Goal: Task Accomplishment & Management: Complete application form

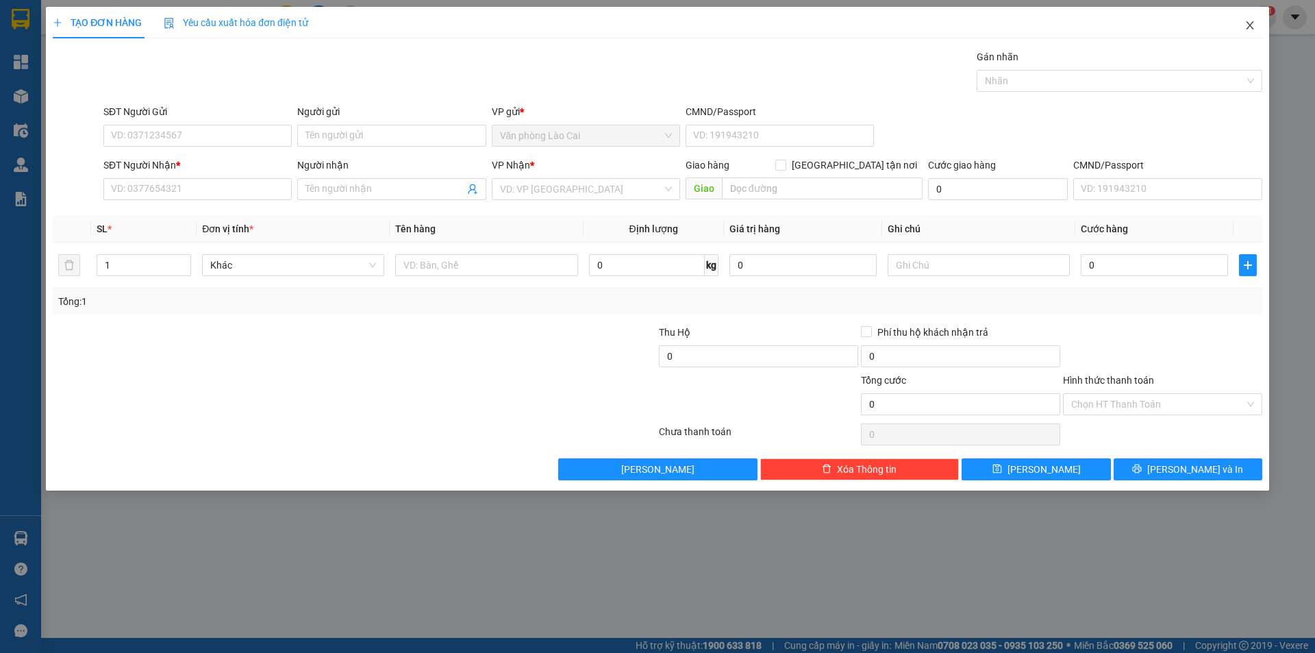
click at [1250, 31] on icon "close" at bounding box center [1249, 25] width 11 height 11
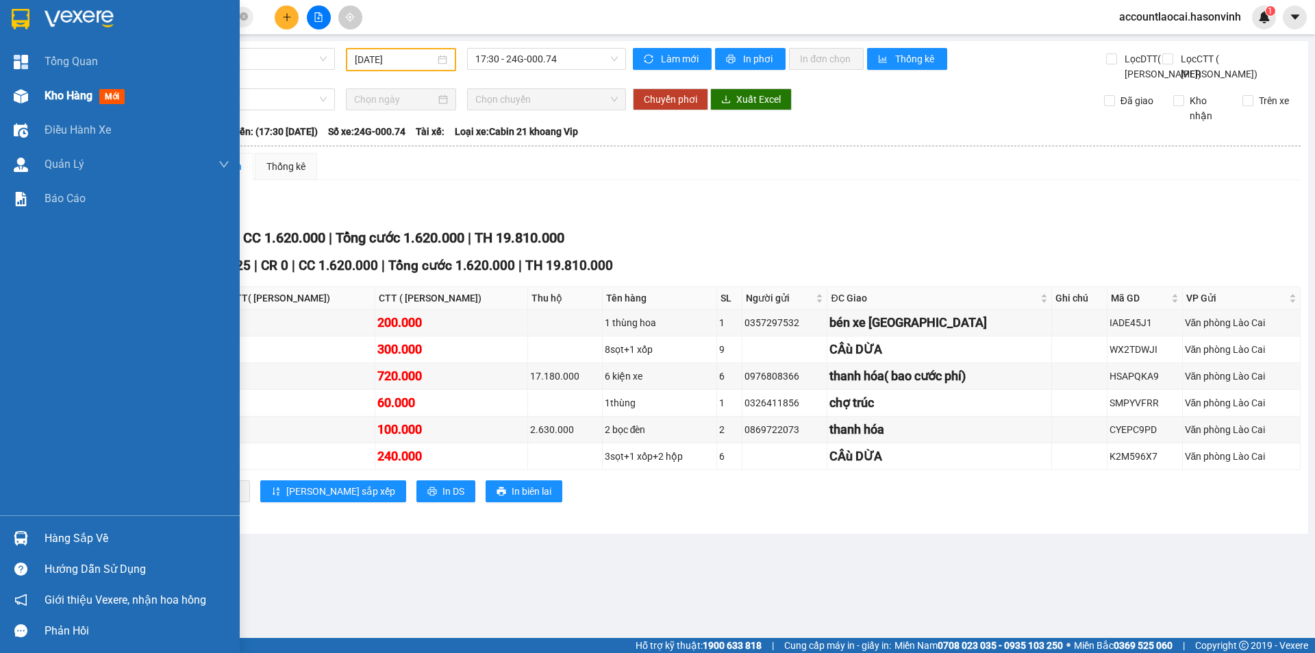
click at [46, 100] on span "Kho hàng" at bounding box center [69, 95] width 48 height 13
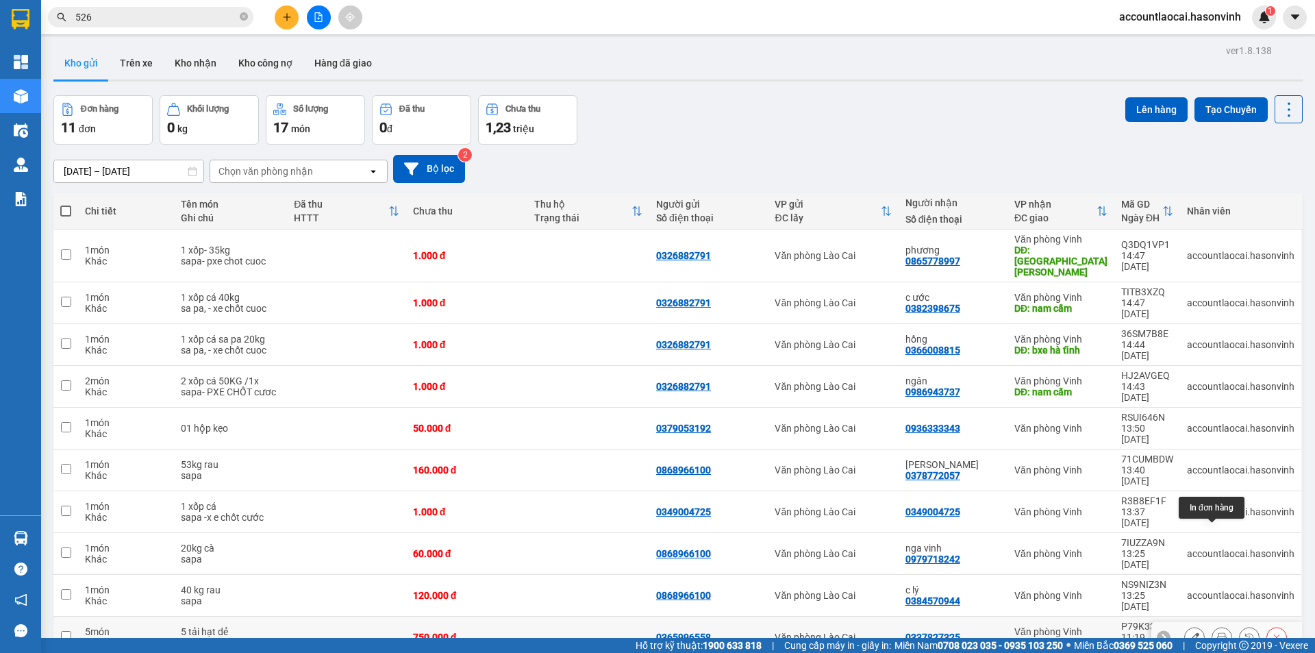
click at [1217, 632] on icon at bounding box center [1222, 637] width 10 height 10
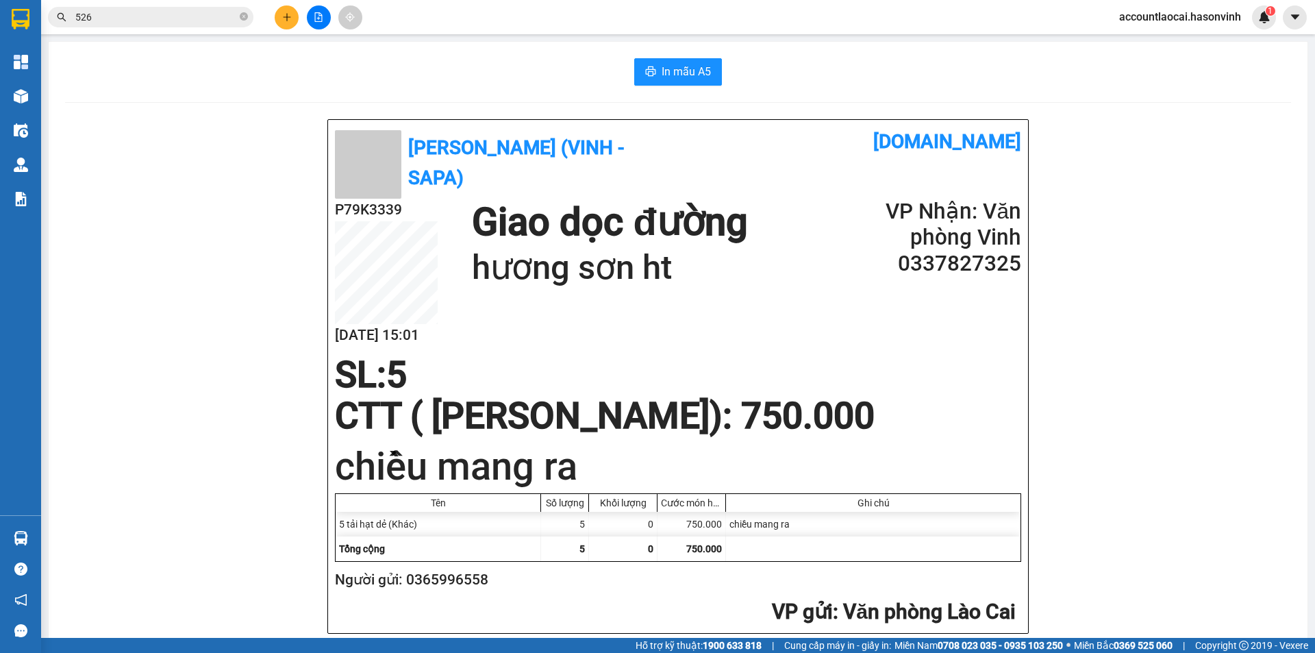
click at [36, 100] on div "Kho hàng mới" at bounding box center [20, 96] width 41 height 34
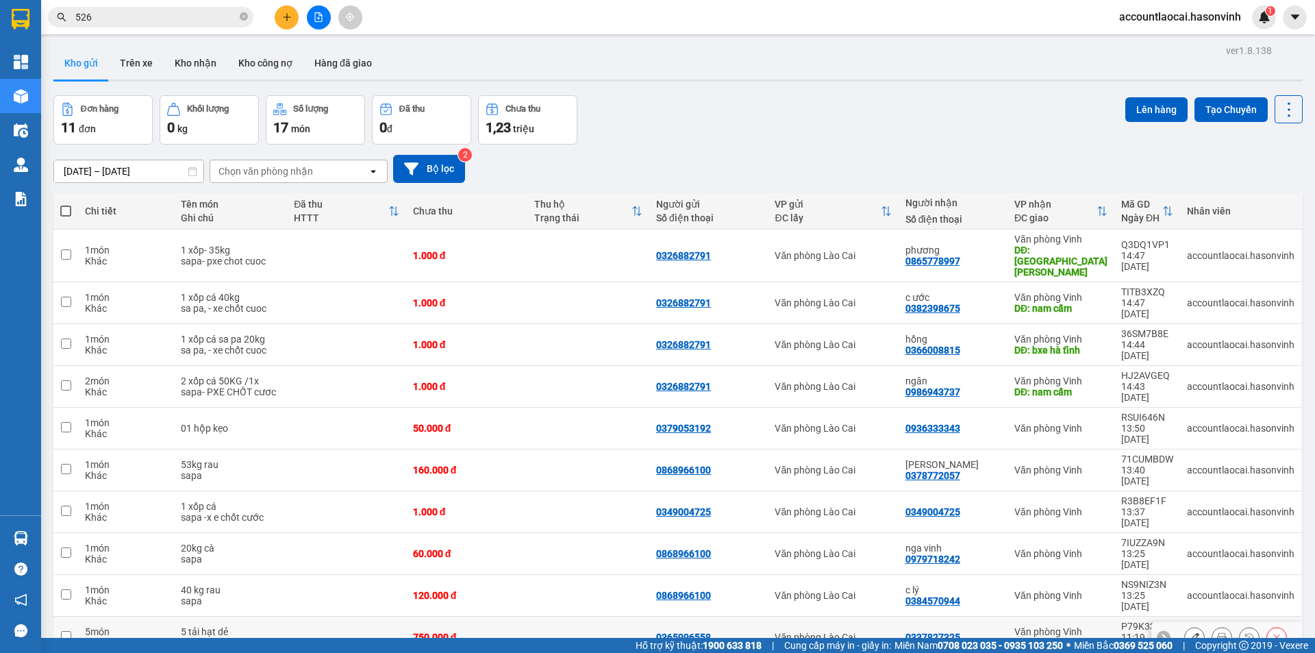
click at [1190, 632] on icon at bounding box center [1195, 637] width 10 height 10
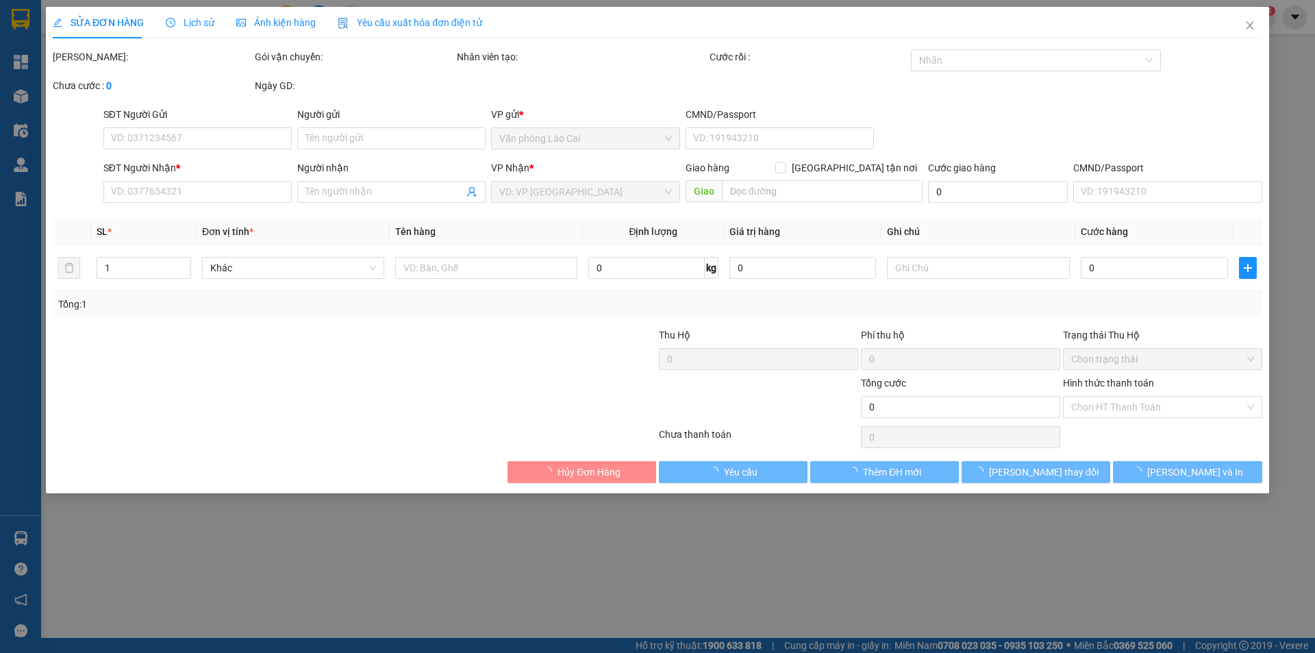
type input "0365996558"
type input "0337827325"
type input "hương sơn ht"
type input "750.000"
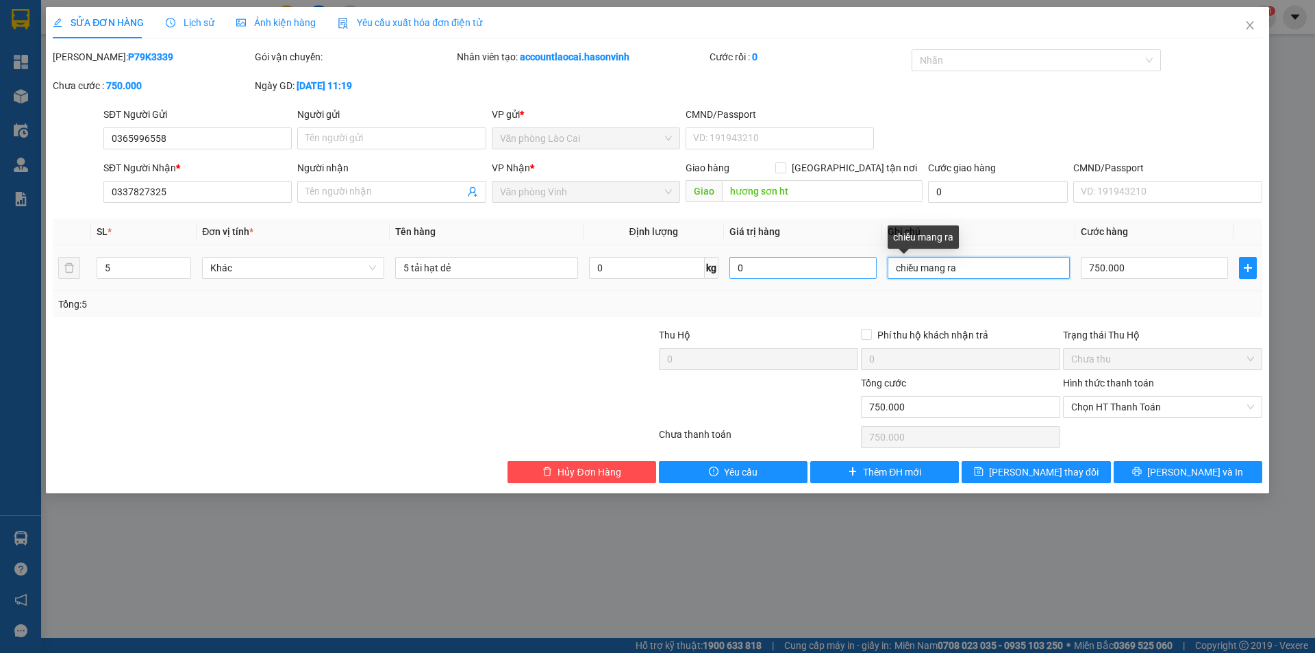
drag, startPoint x: 965, startPoint y: 264, endPoint x: 744, endPoint y: 265, distance: 220.5
click at [744, 265] on tr "5 Khác 5 tải hạt dẻ 0 kg 0 chiều mang ra 750.000" at bounding box center [657, 268] width 1209 height 46
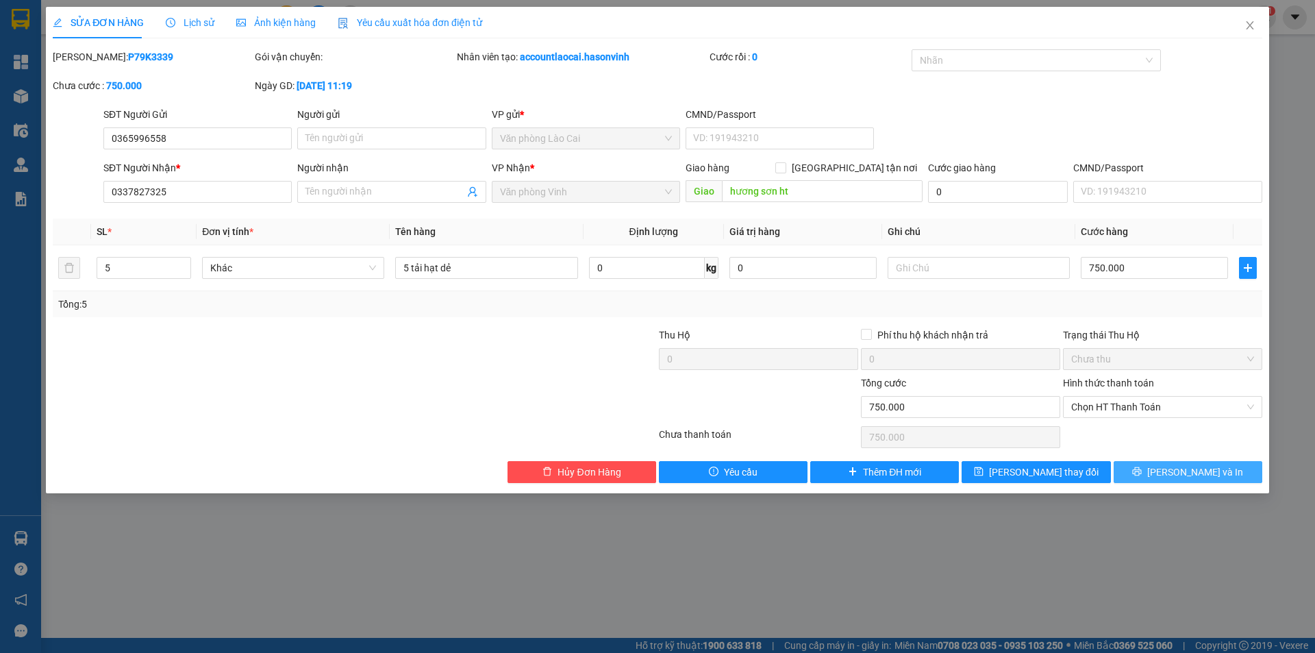
click at [1214, 475] on span "[PERSON_NAME] và In" at bounding box center [1195, 471] width 96 height 15
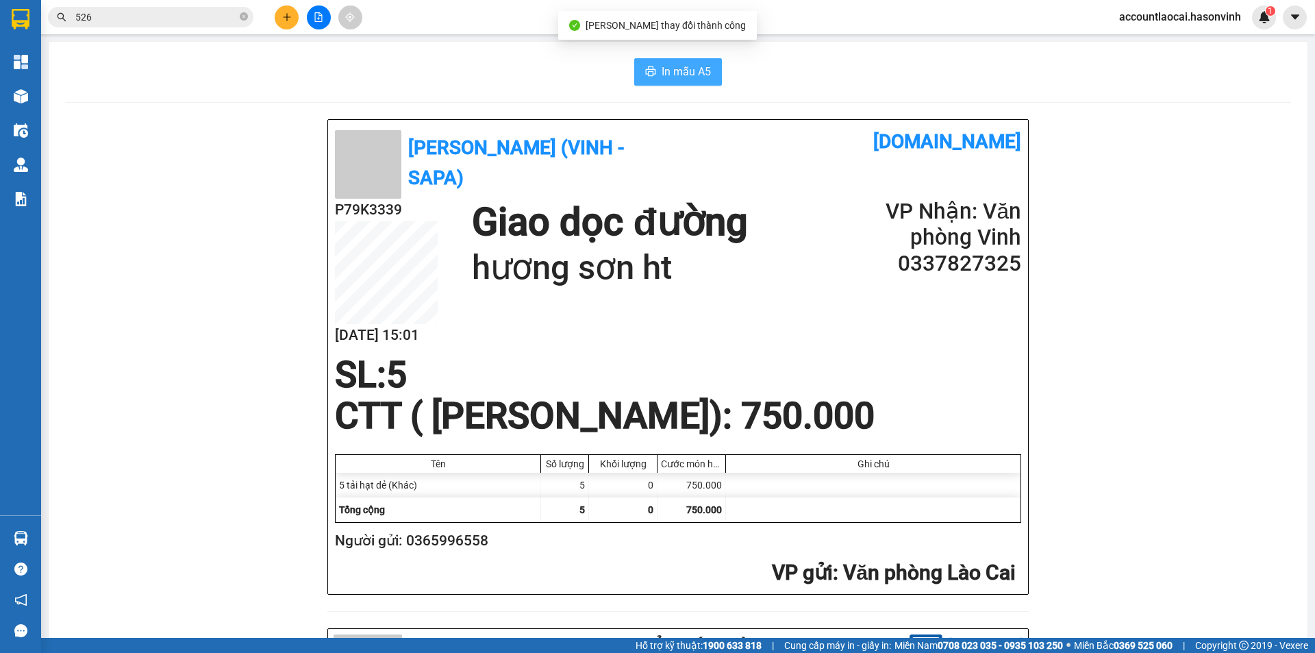
click at [666, 74] on span "In mẫu A5" at bounding box center [686, 71] width 49 height 17
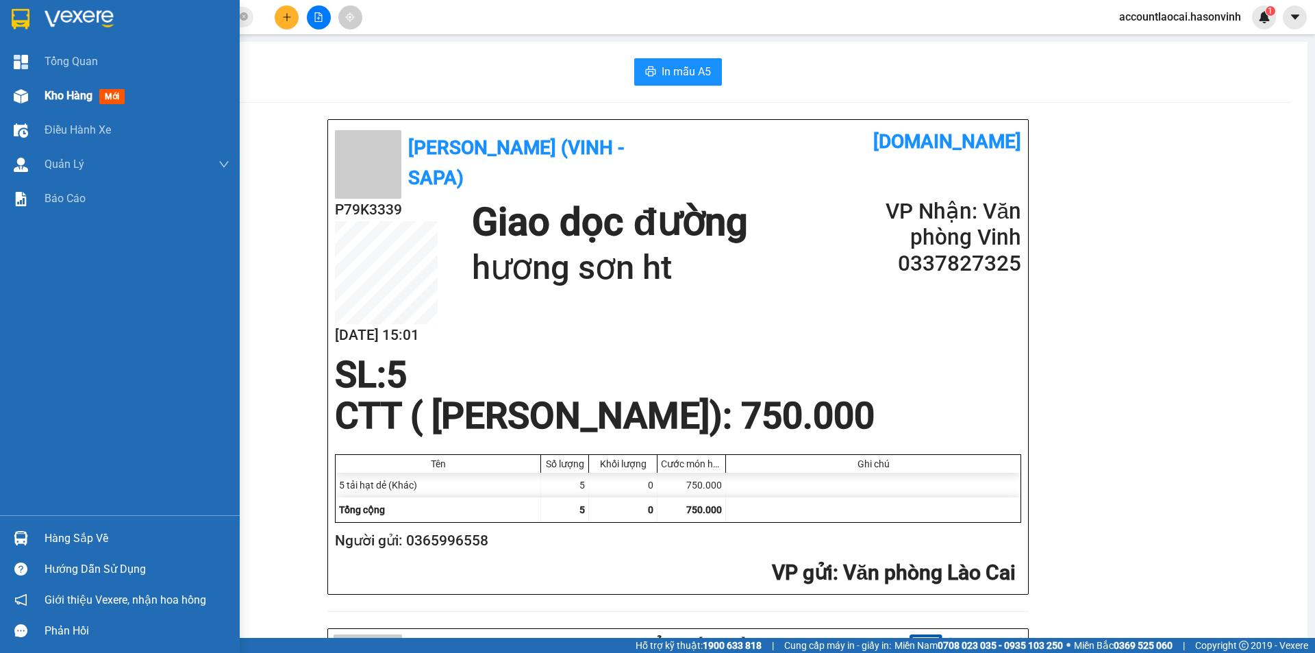
click at [1, 100] on div "Kho hàng mới" at bounding box center [120, 96] width 240 height 34
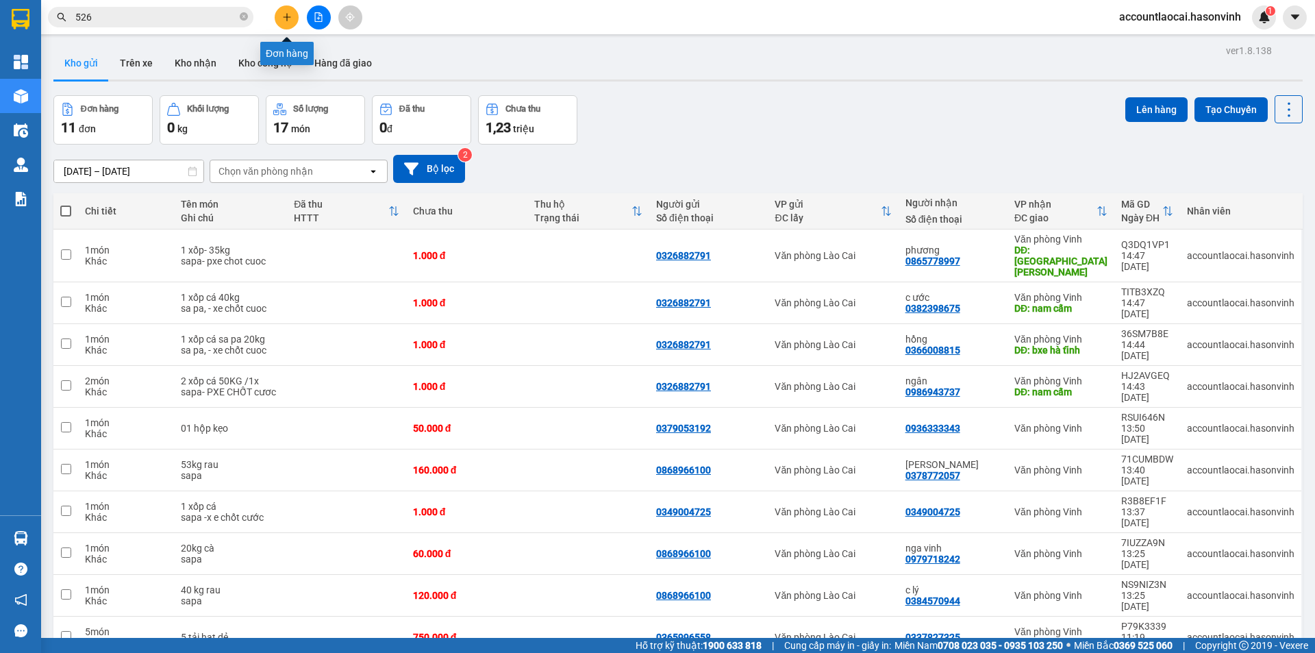
click at [285, 14] on icon "plus" at bounding box center [287, 17] width 10 height 10
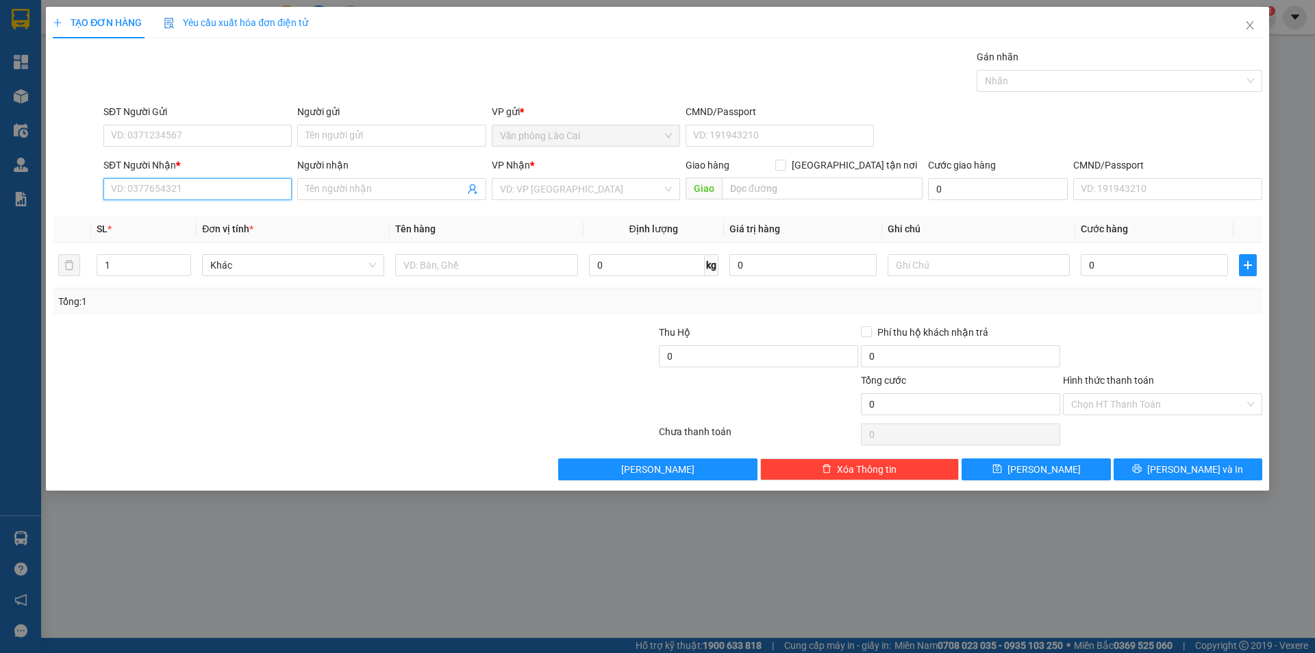
click at [147, 190] on input "SĐT Người Nhận *" at bounding box center [197, 189] width 188 height 22
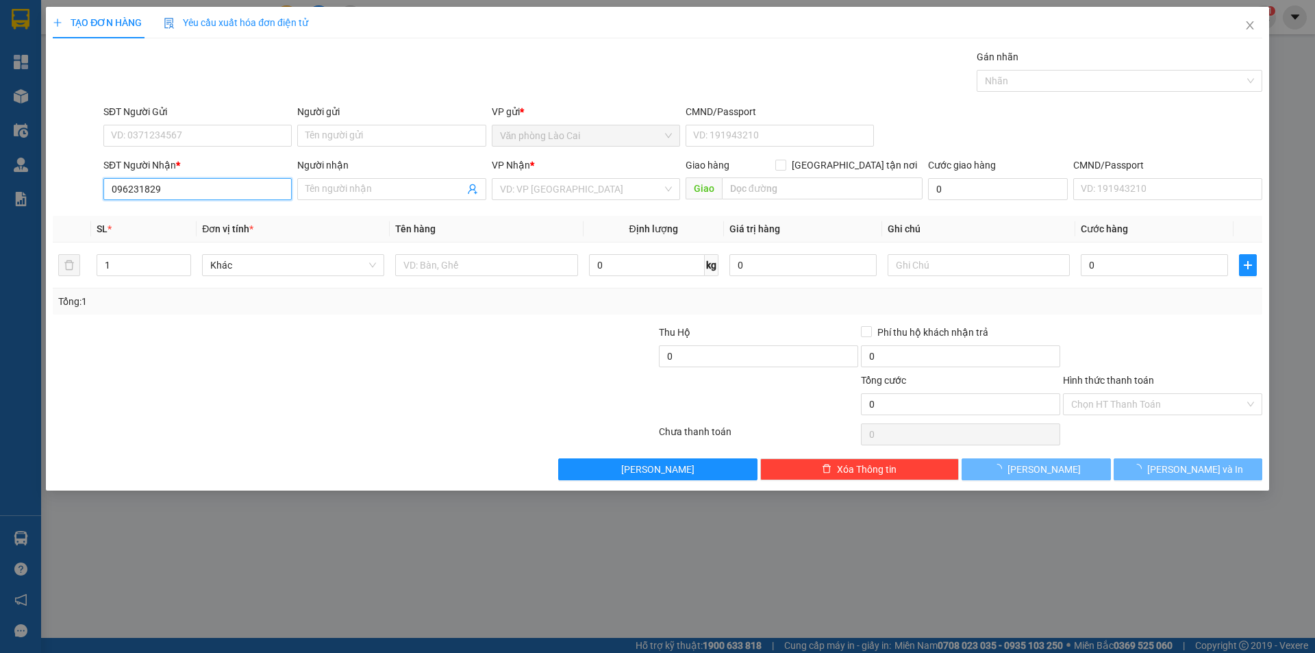
type input "0962318297"
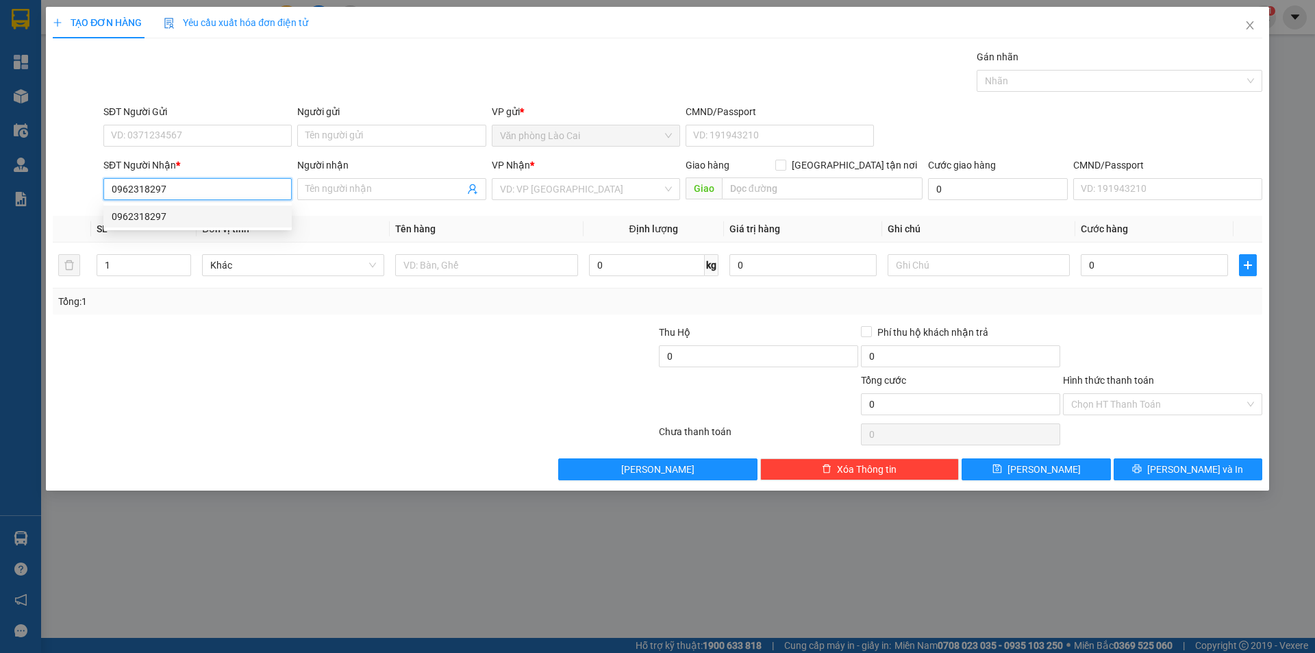
click at [147, 217] on div "0962318297" at bounding box center [198, 216] width 172 height 15
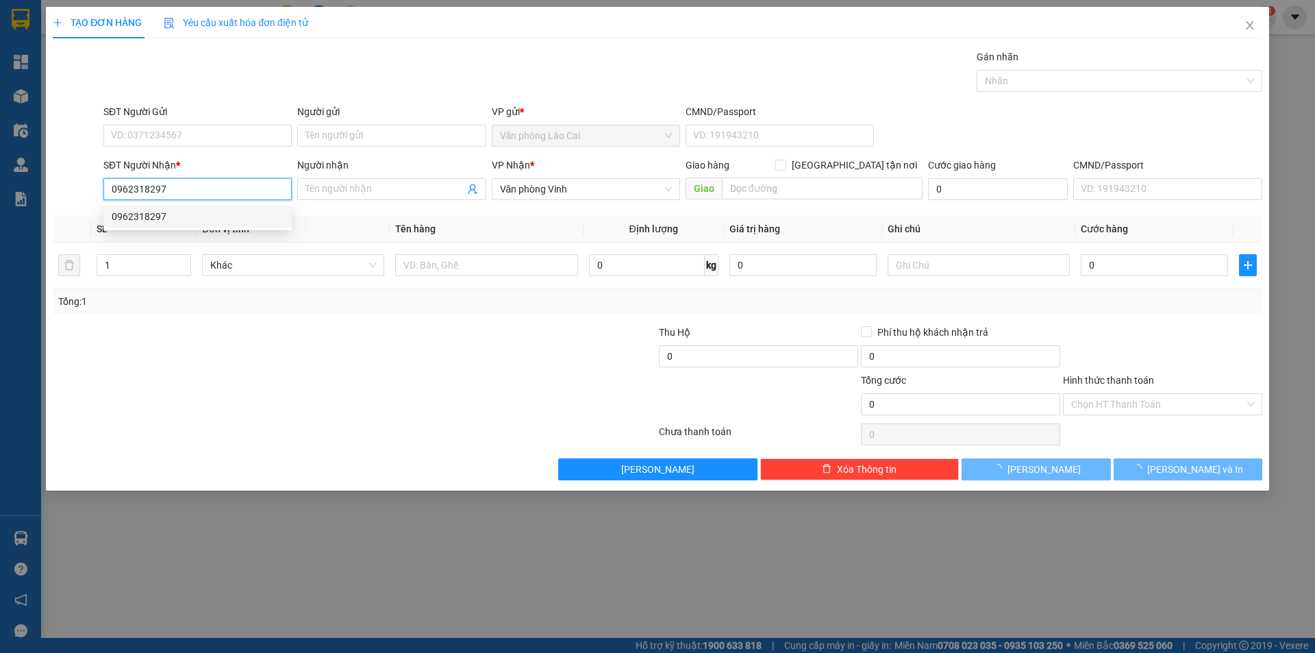
type input "600.000"
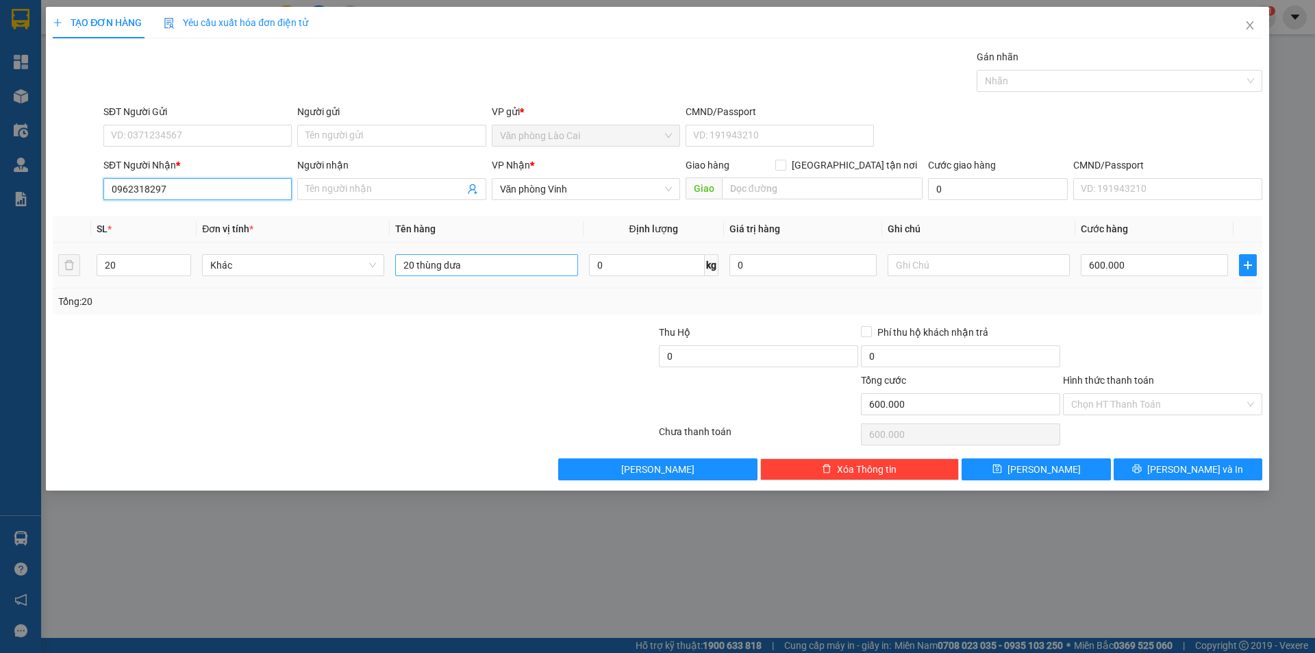
type input "0962318297"
drag, startPoint x: 476, startPoint y: 268, endPoint x: 363, endPoint y: 277, distance: 113.4
click at [363, 277] on tr "20 Khác 20 thùng dưa 0 kg 0 600.000" at bounding box center [657, 265] width 1209 height 46
type input "30 thùng dưa"
click at [138, 266] on input "20" at bounding box center [143, 265] width 93 height 21
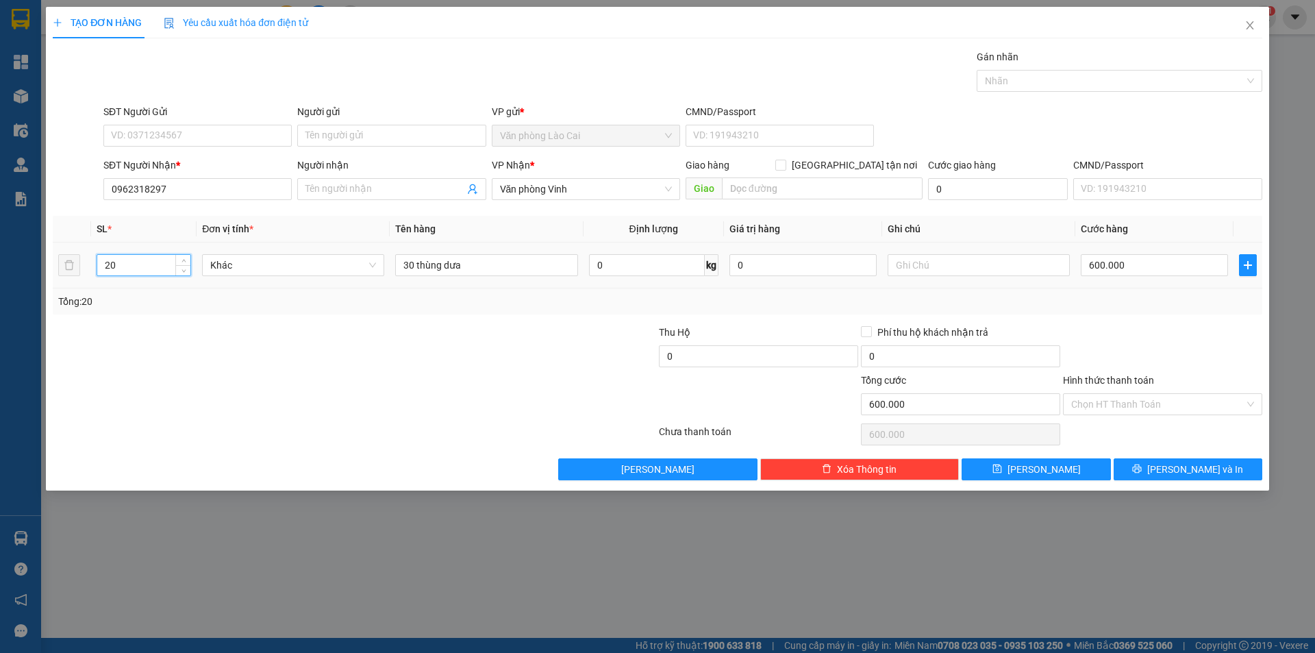
type input "2"
type input "30"
click at [1155, 264] on input "600.000" at bounding box center [1154, 265] width 147 height 22
type input "8"
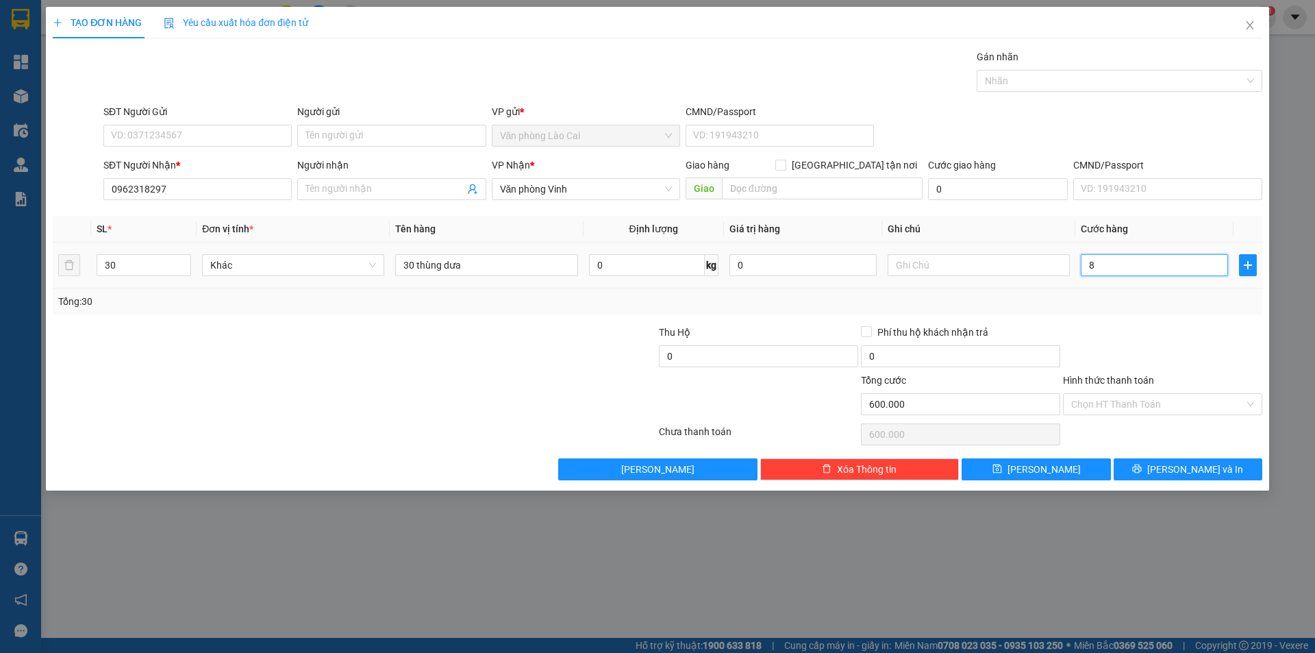
type input "8"
type input "80"
type input "800"
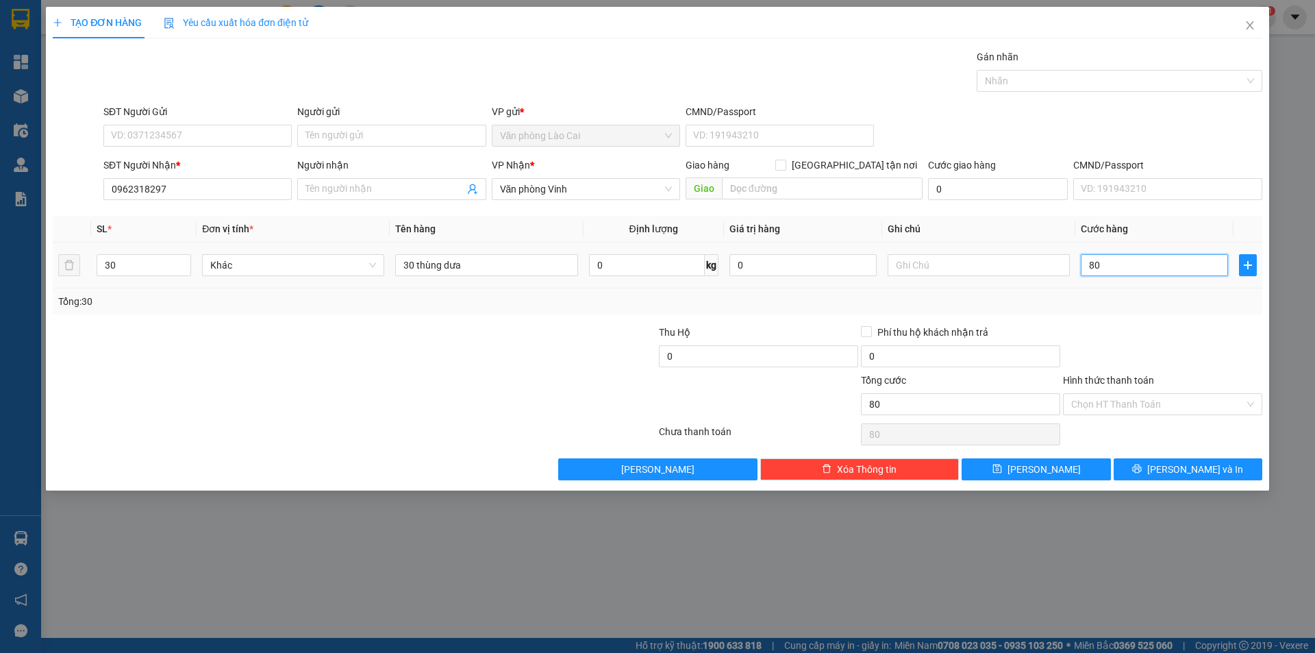
type input "800"
type input "8.000"
type input "80.000"
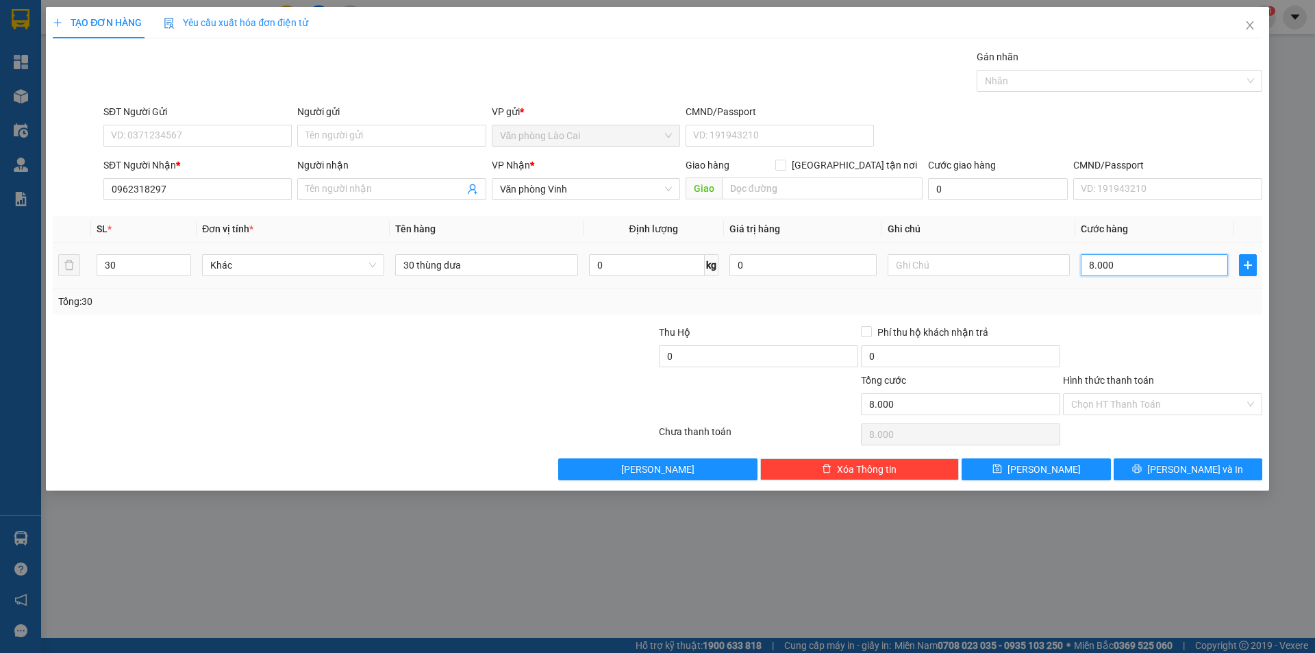
type input "80.000"
type input "800.000"
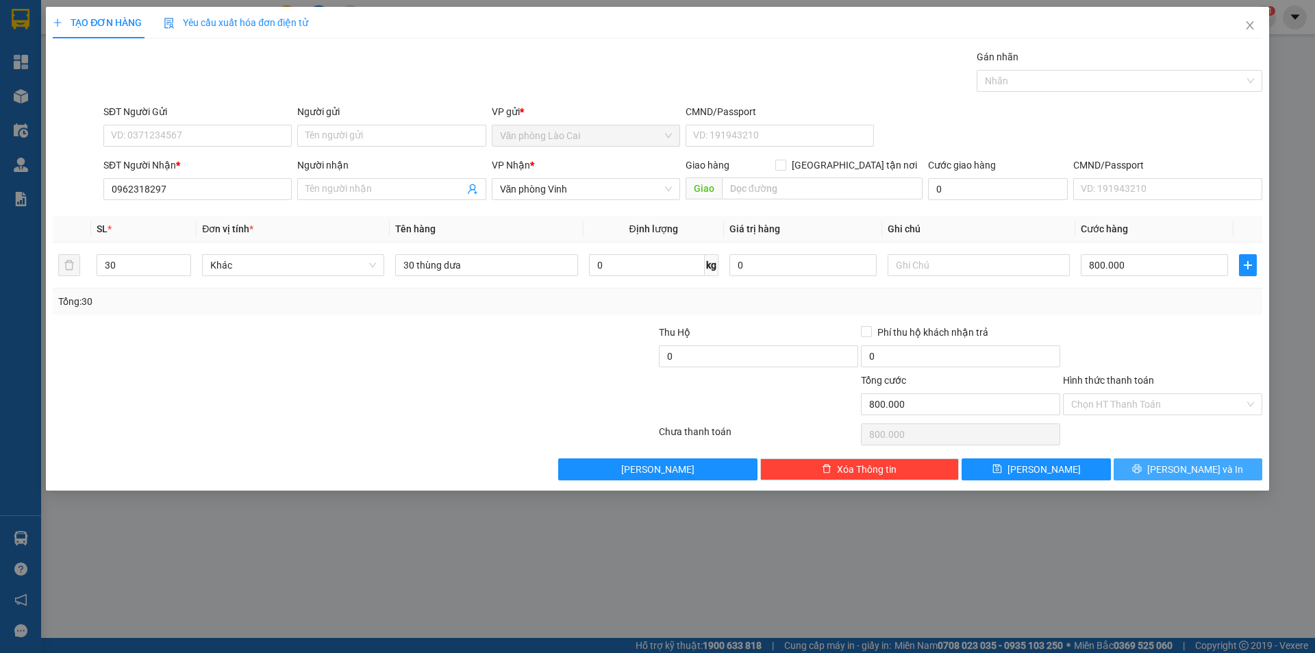
click at [1201, 460] on button "[PERSON_NAME] và In" at bounding box center [1188, 469] width 149 height 22
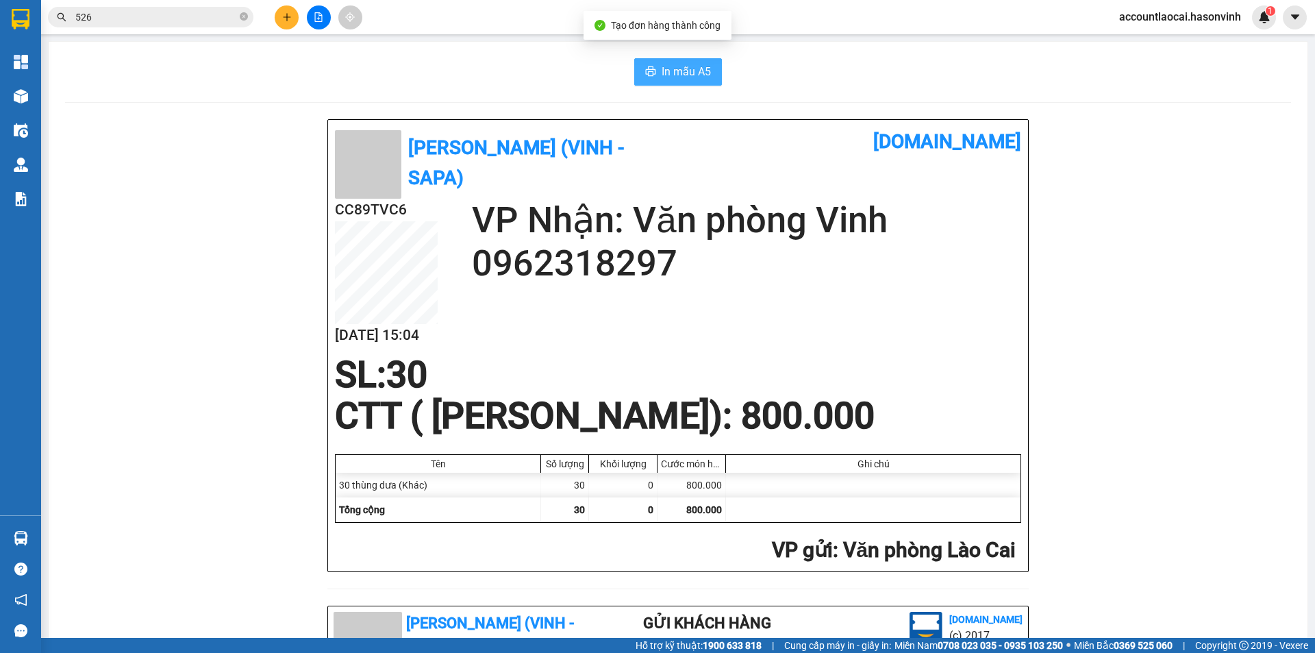
click at [680, 69] on span "In mẫu A5" at bounding box center [686, 71] width 49 height 17
